Goal: Transaction & Acquisition: Purchase product/service

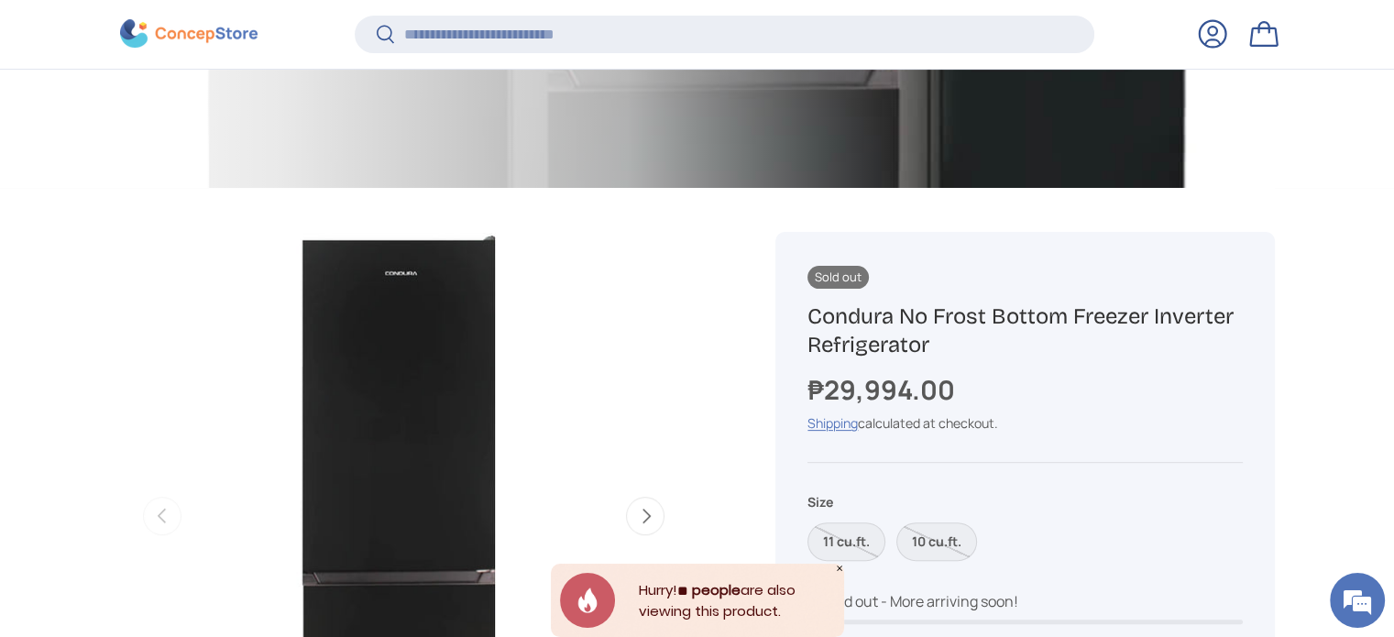
scroll to position [820, 0]
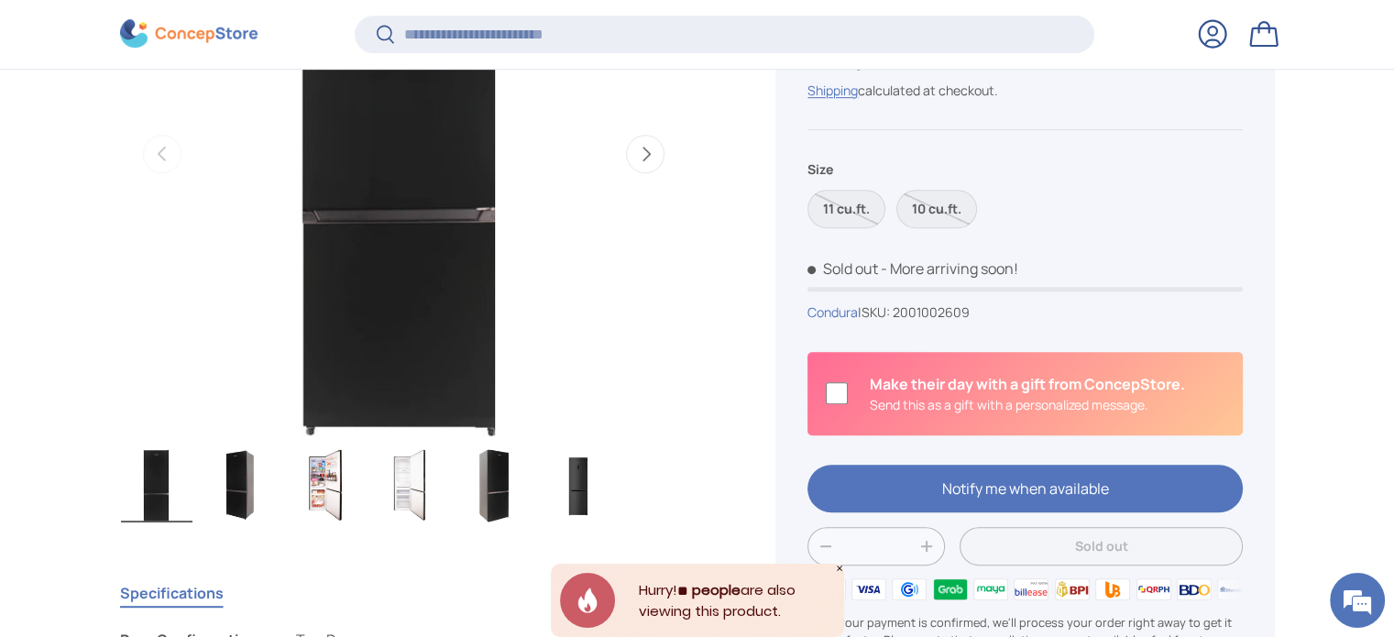
click at [314, 457] on img "Gallery Viewer" at bounding box center [326, 485] width 72 height 73
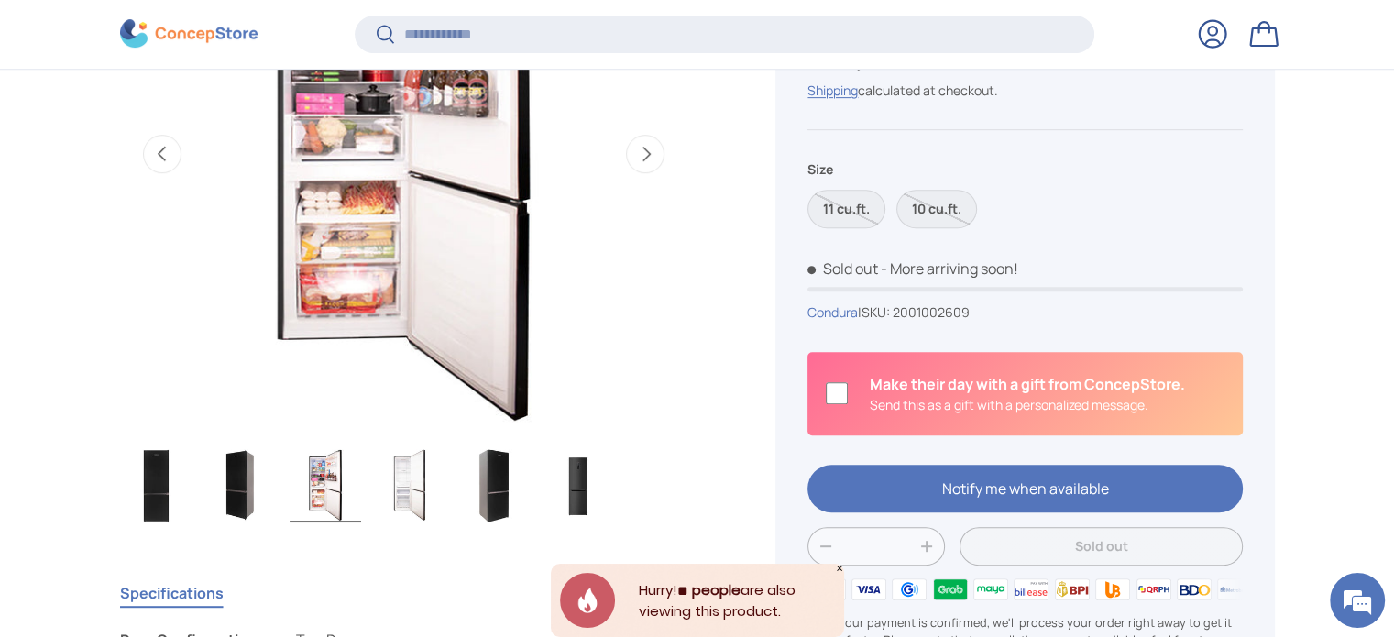
click at [384, 265] on img "Gallery Viewer" at bounding box center [403, 154] width 568 height 568
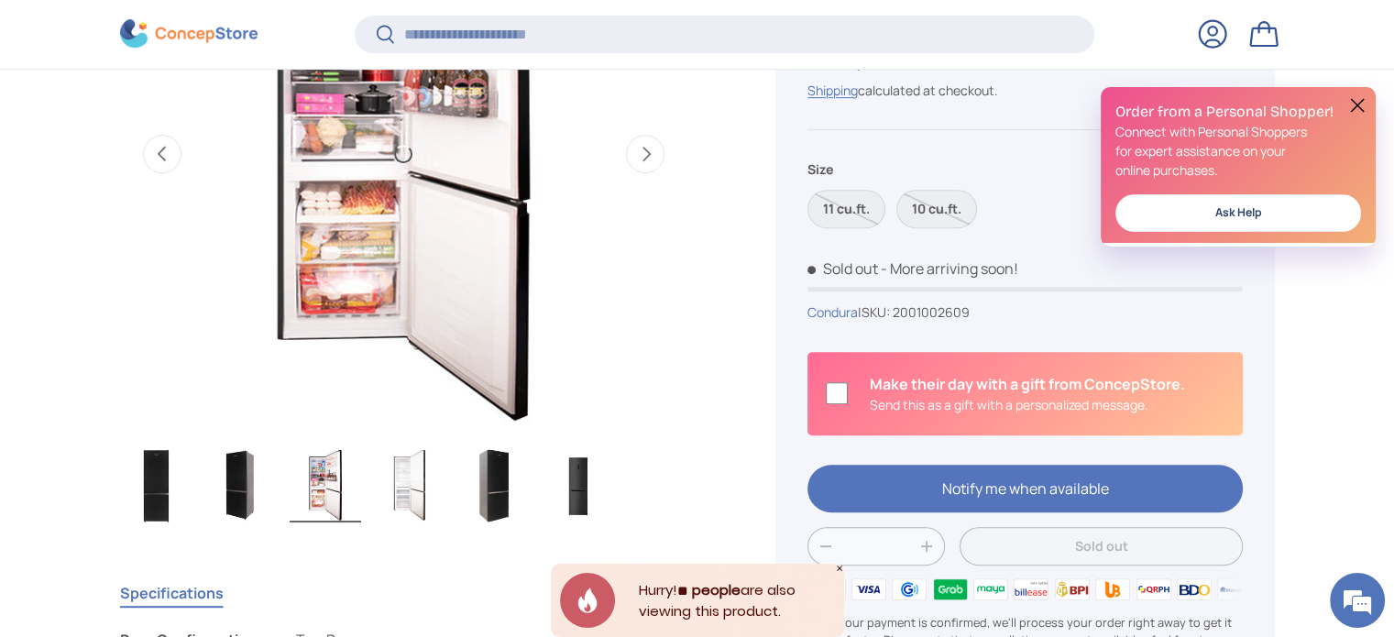
click at [384, 265] on img "Gallery Viewer" at bounding box center [403, 154] width 568 height 568
click at [386, 270] on img "Gallery Viewer" at bounding box center [403, 154] width 568 height 568
click at [154, 494] on img "Gallery Viewer" at bounding box center [157, 485] width 72 height 73
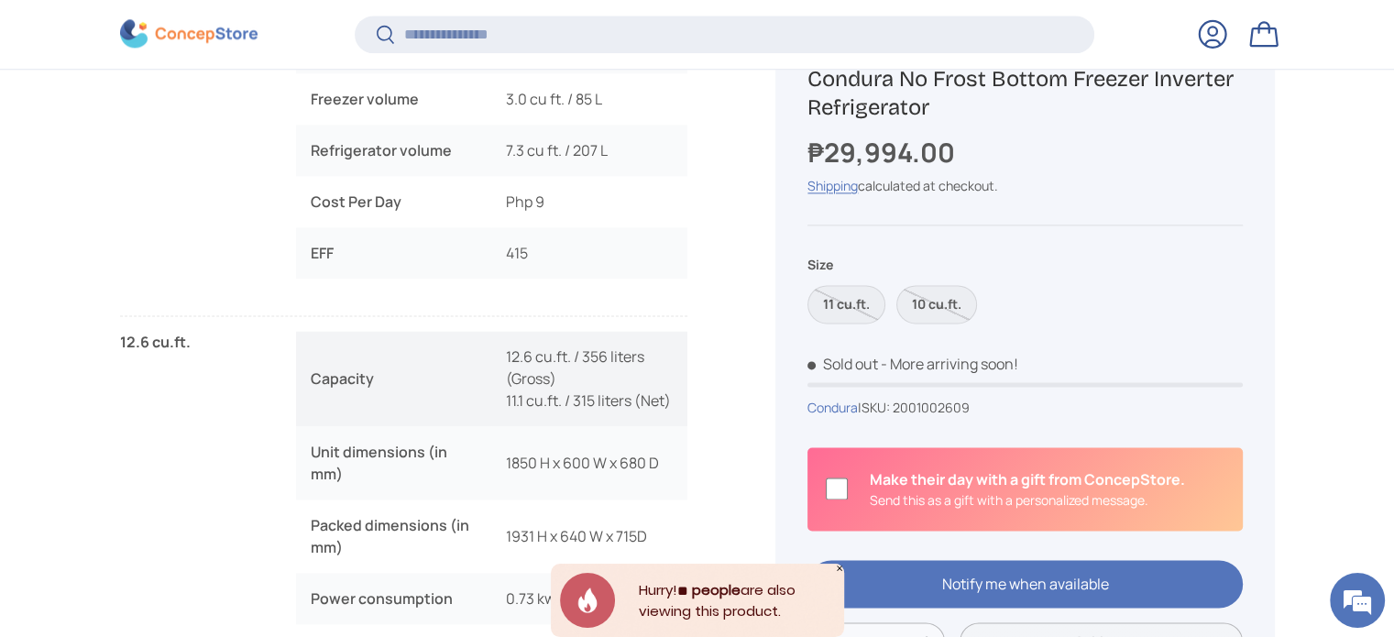
scroll to position [2562, 0]
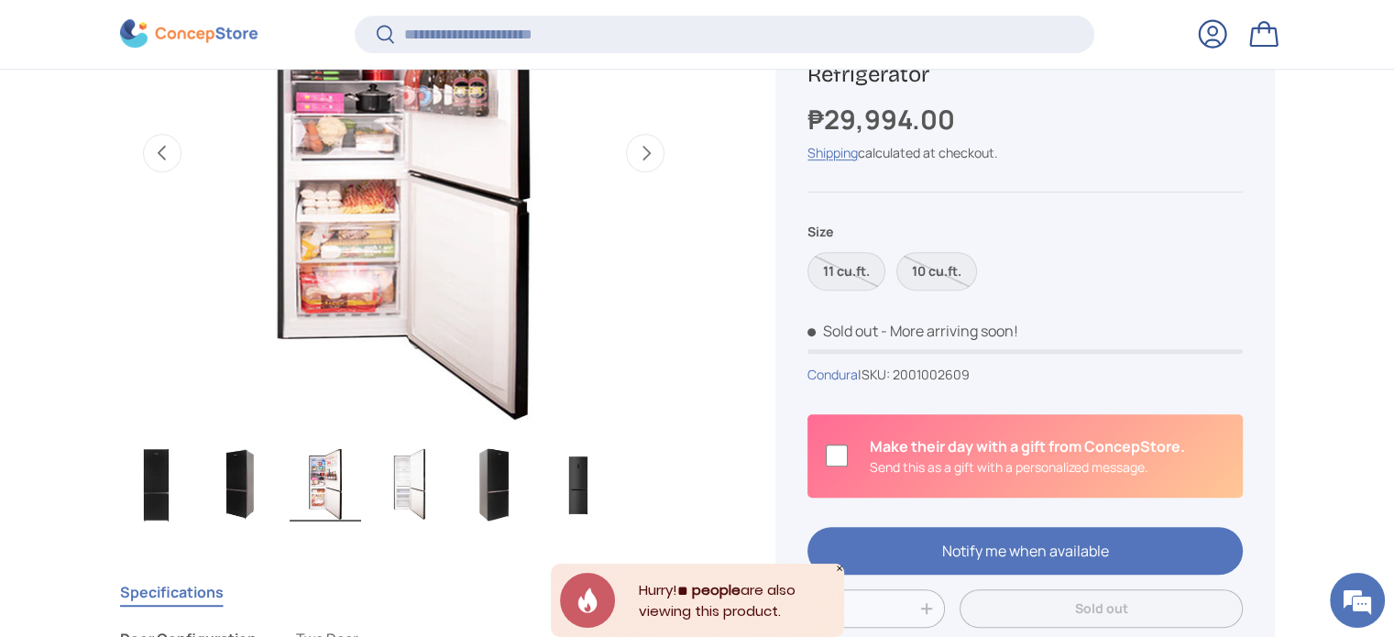
click at [327, 163] on img "Gallery Viewer" at bounding box center [403, 153] width 568 height 568
click at [646, 149] on button "Next" at bounding box center [645, 153] width 39 height 39
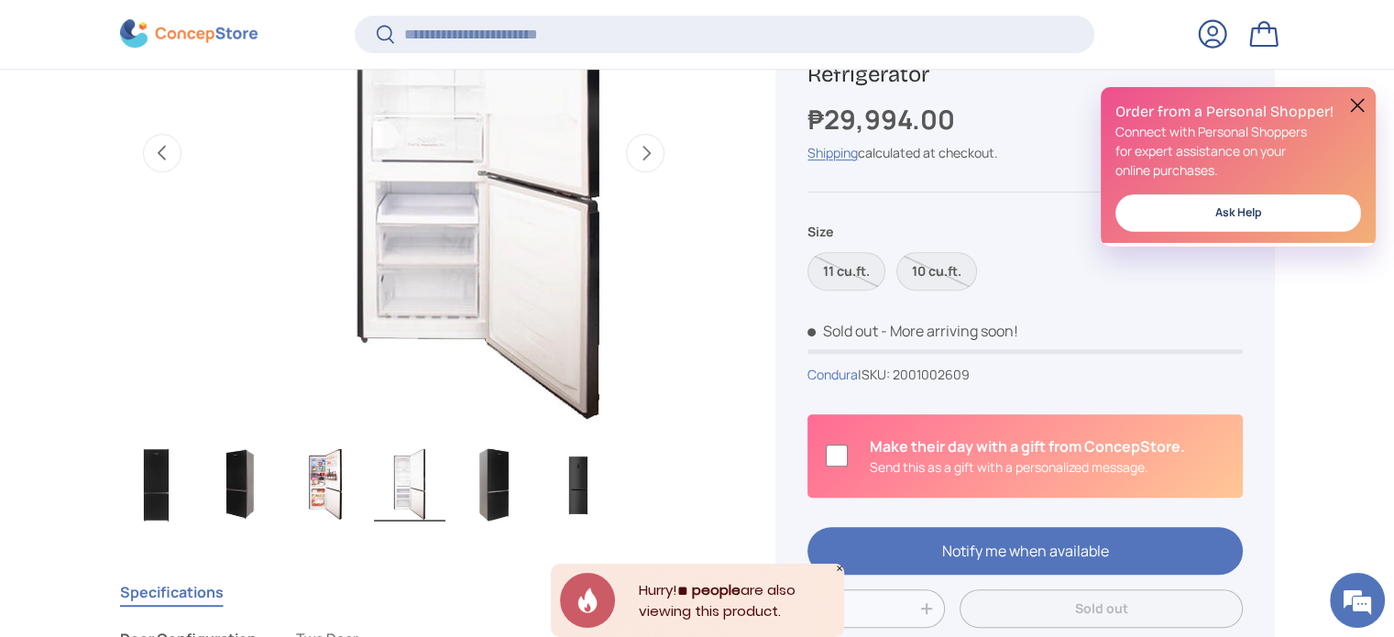
scroll to position [0, 1733]
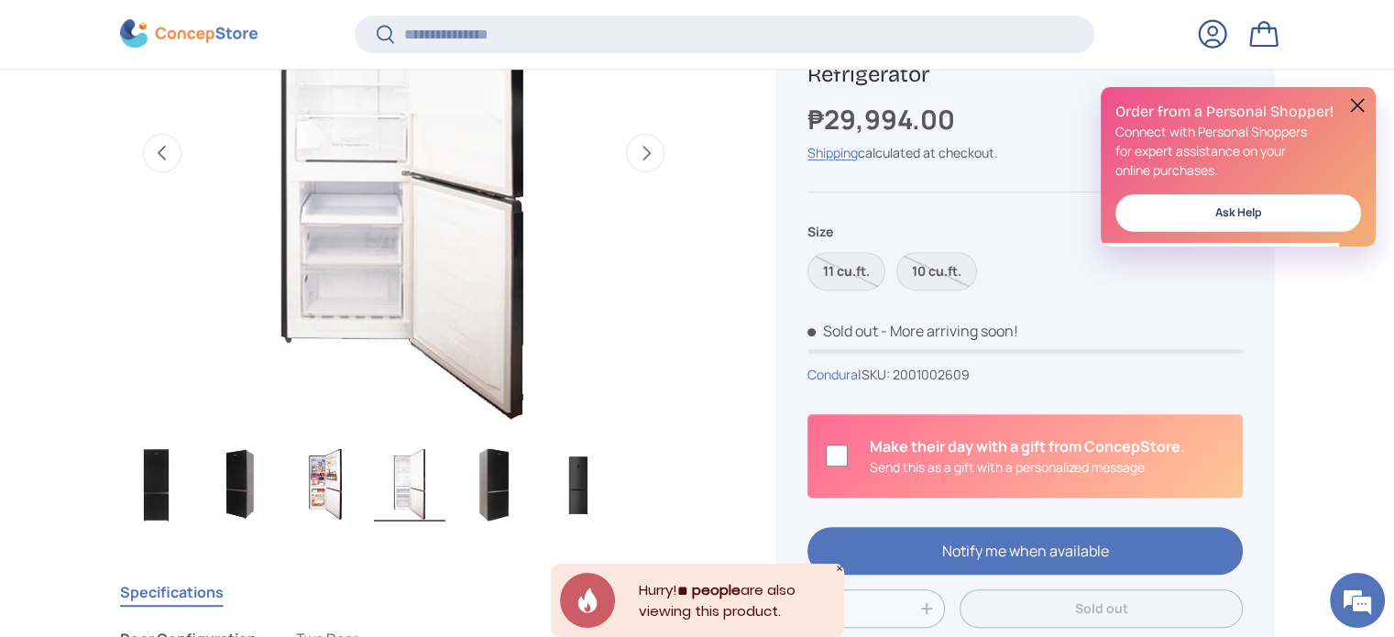
click at [147, 149] on button "Previous" at bounding box center [162, 153] width 39 height 39
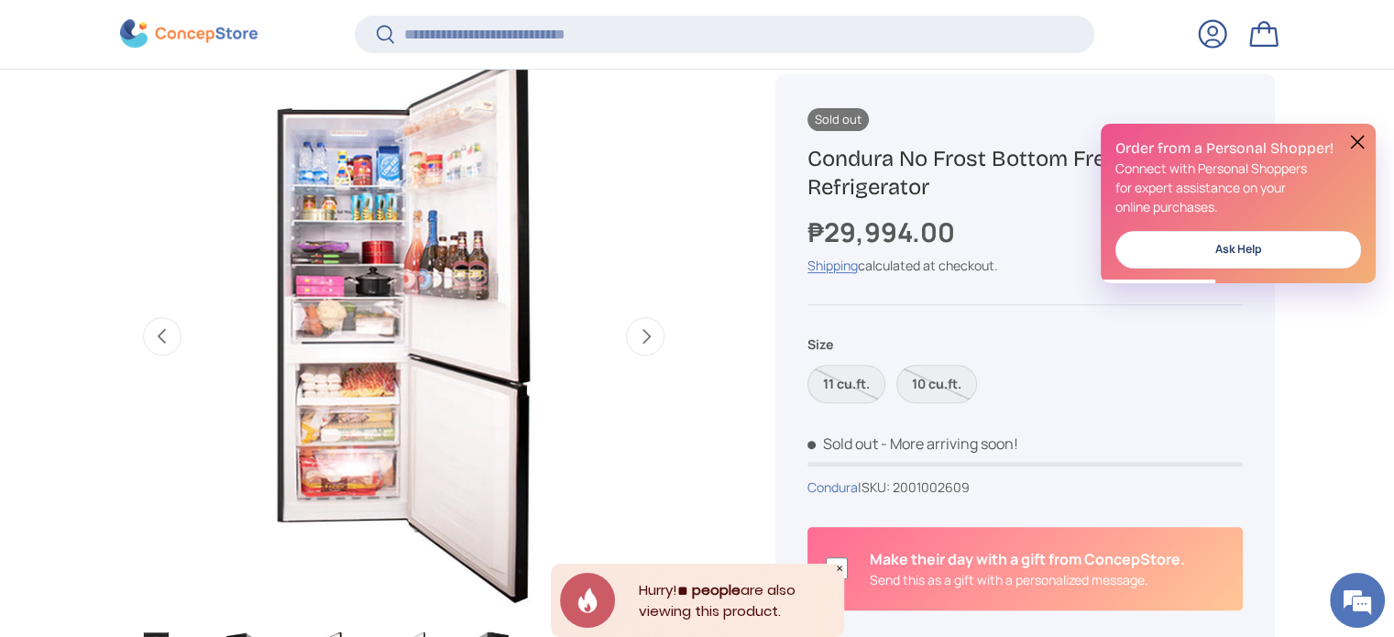
scroll to position [0, 0]
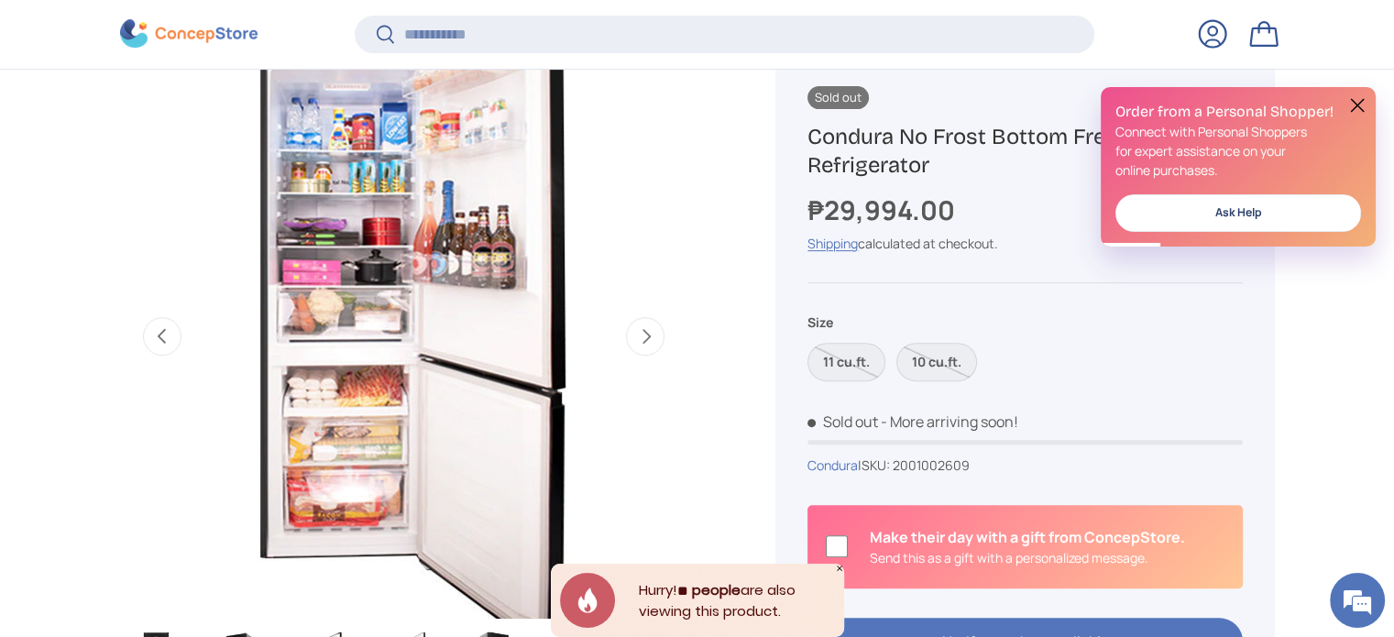
click at [359, 351] on img "Gallery Viewer" at bounding box center [403, 336] width 568 height 568
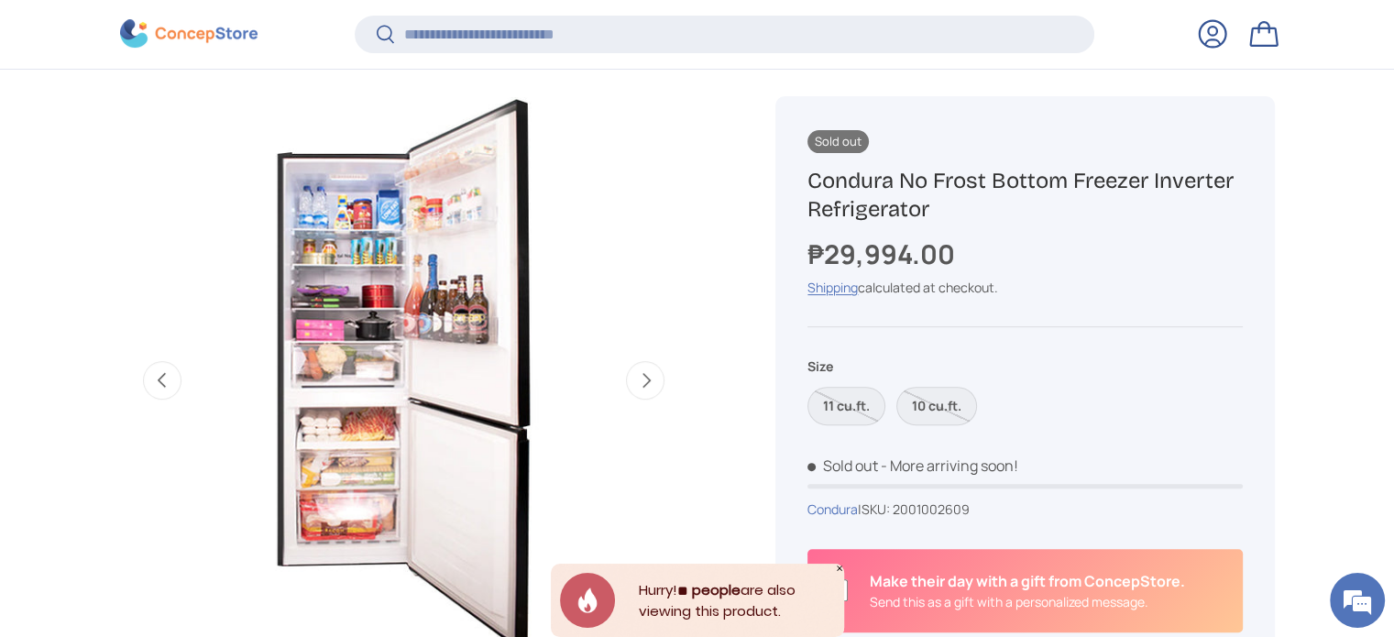
scroll to position [639, 0]
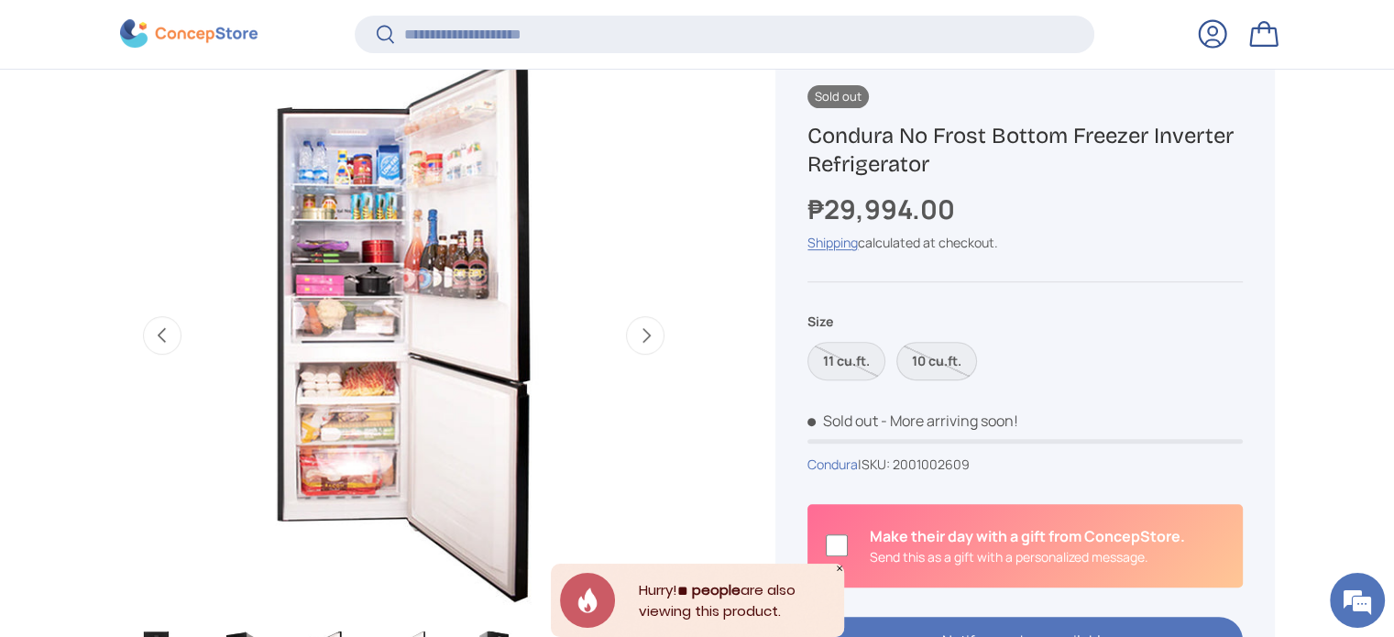
click at [944, 352] on label "10 cu.ft." at bounding box center [937, 361] width 81 height 39
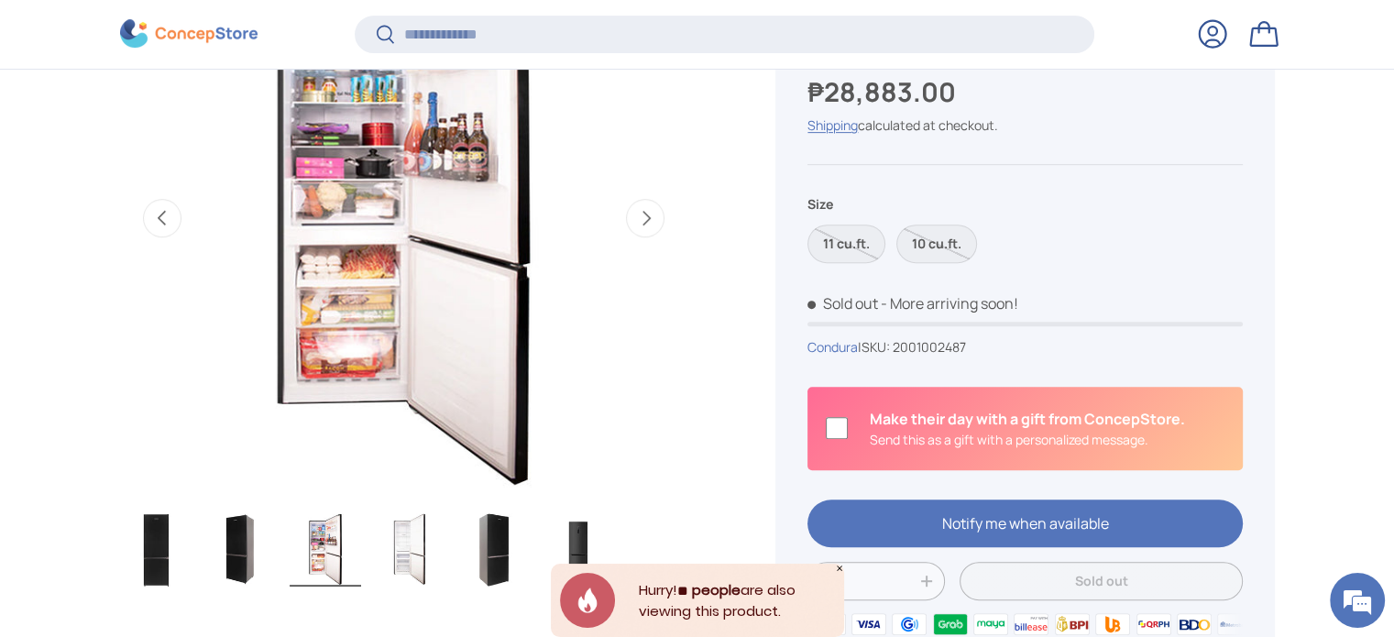
scroll to position [822, 0]
